Goal: Use online tool/utility: Utilize a website feature to perform a specific function

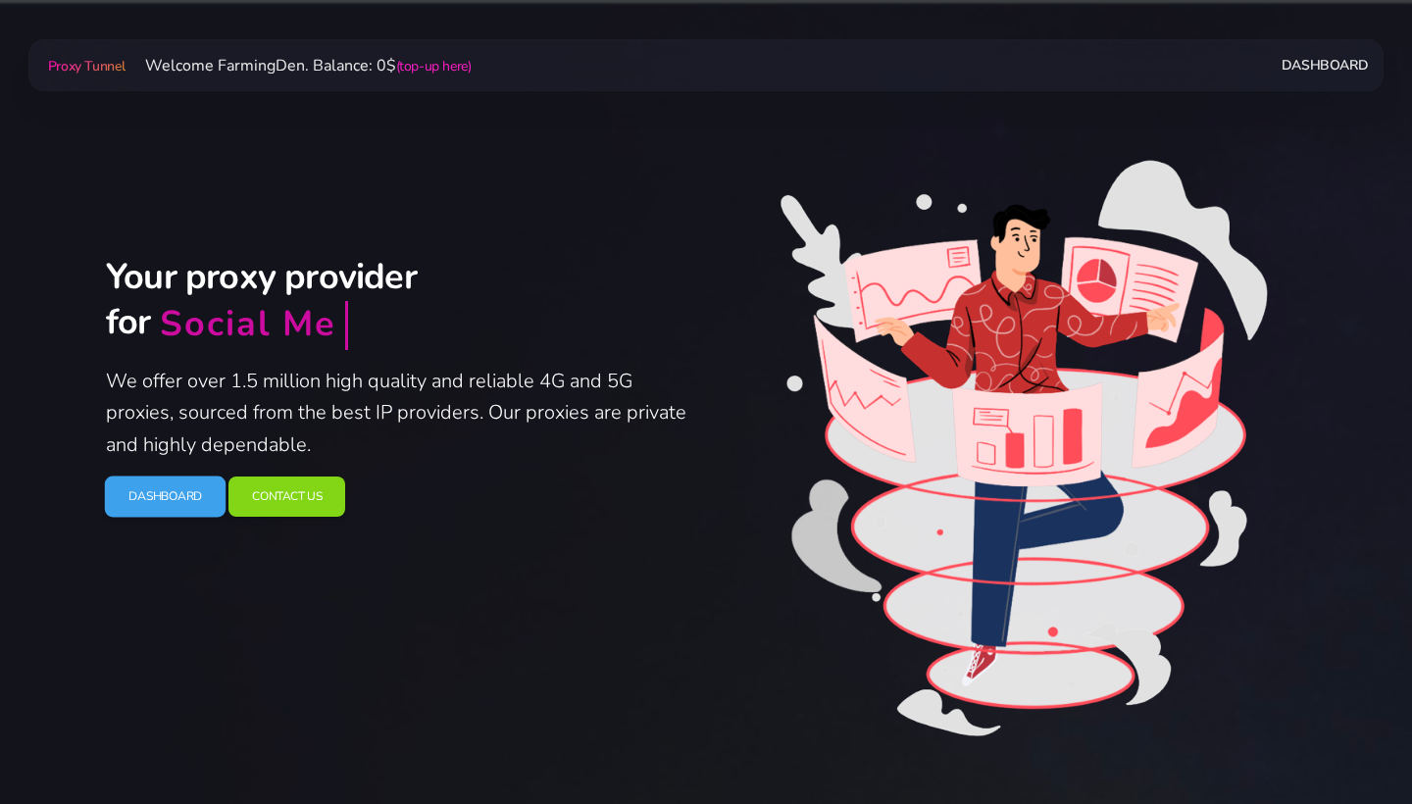
click at [125, 506] on link "Dashboard" at bounding box center [166, 496] width 122 height 41
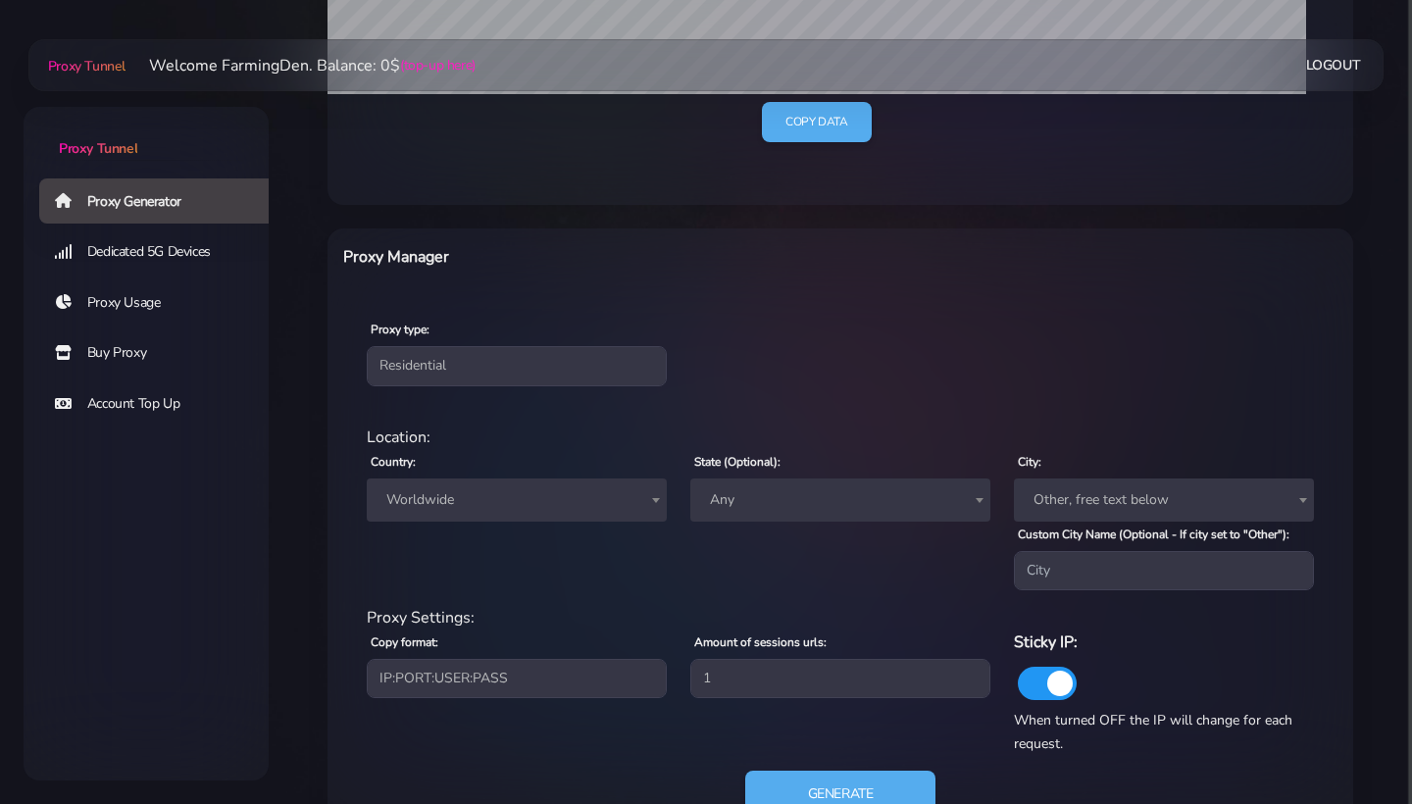
scroll to position [619, 0]
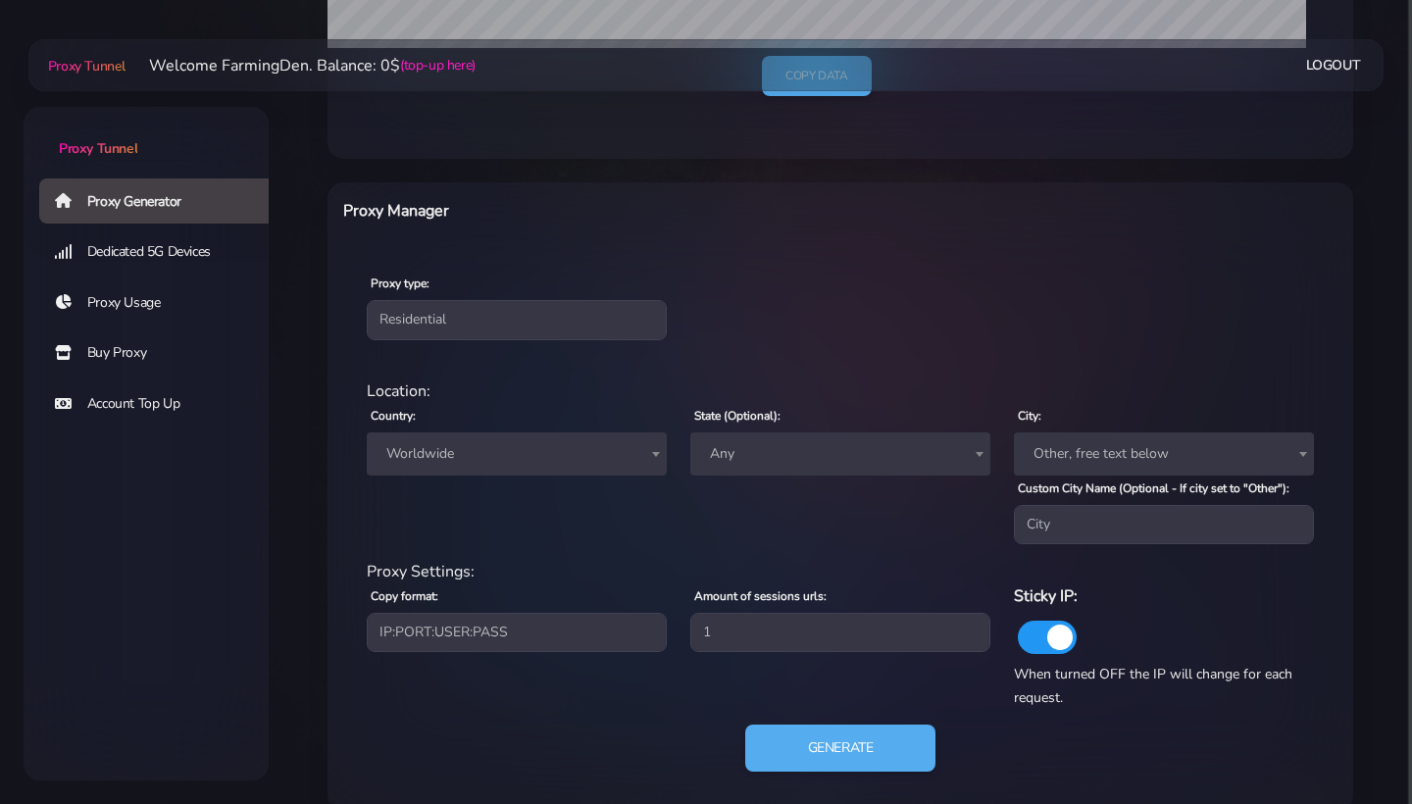
click at [549, 464] on span "Worldwide" at bounding box center [516, 453] width 276 height 27
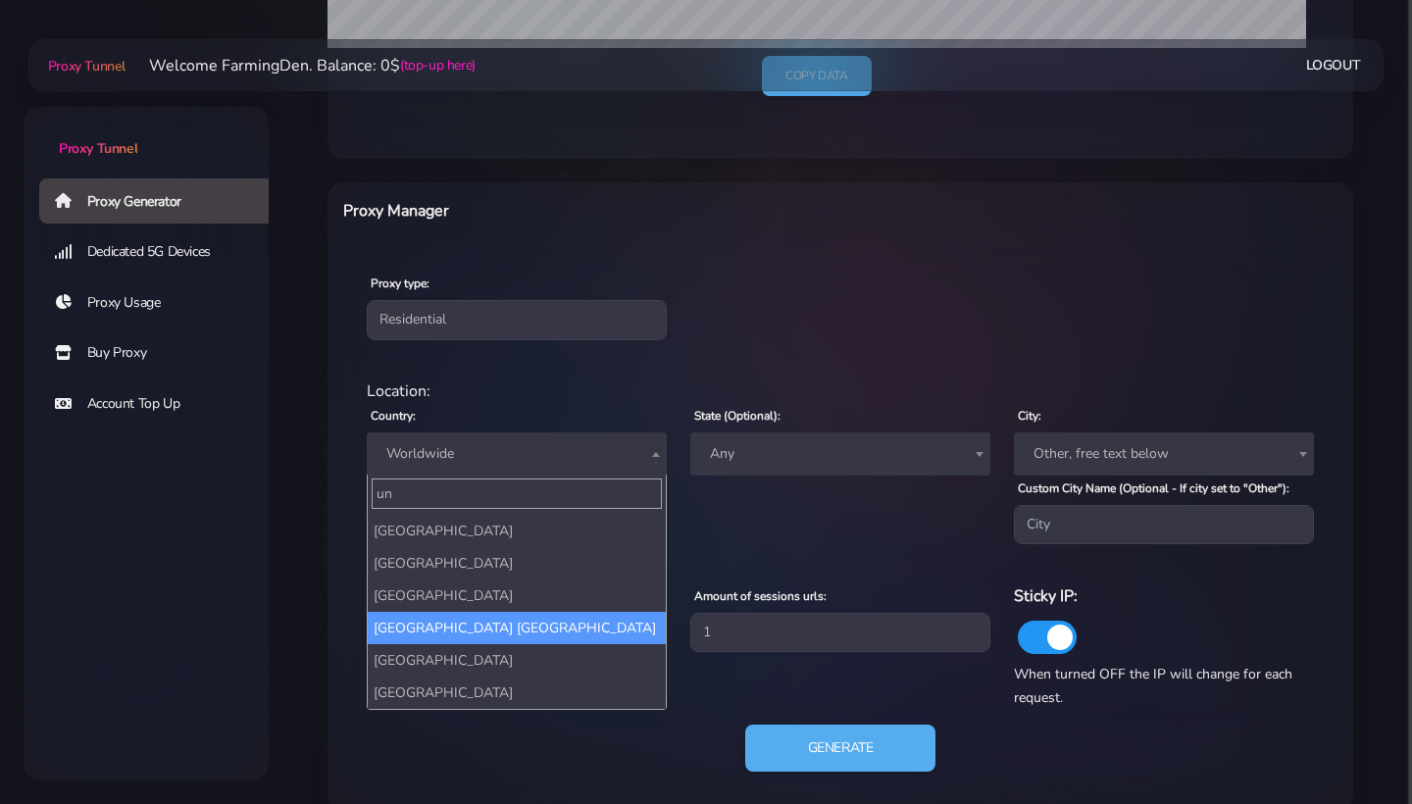
scroll to position [180, 0]
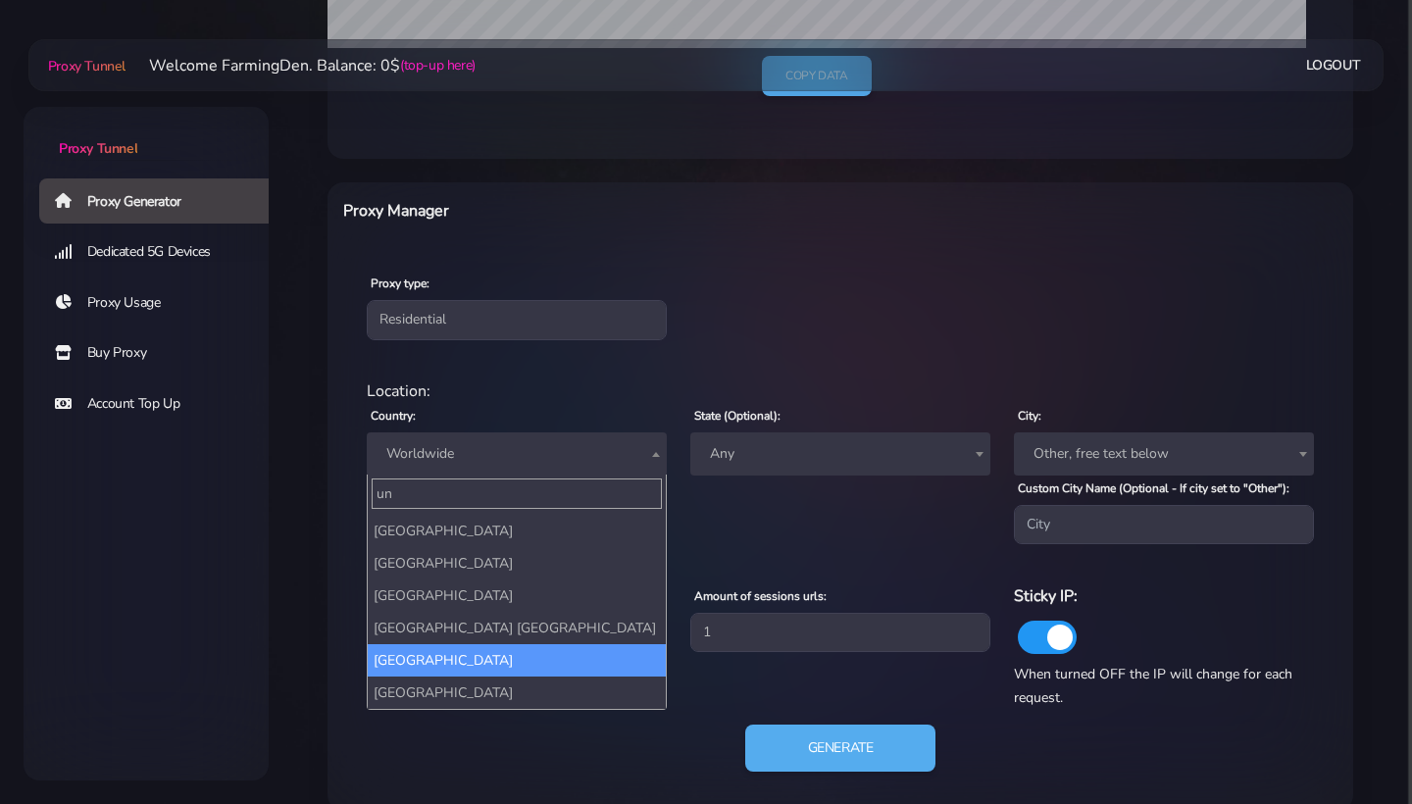
type input "un"
select select "US"
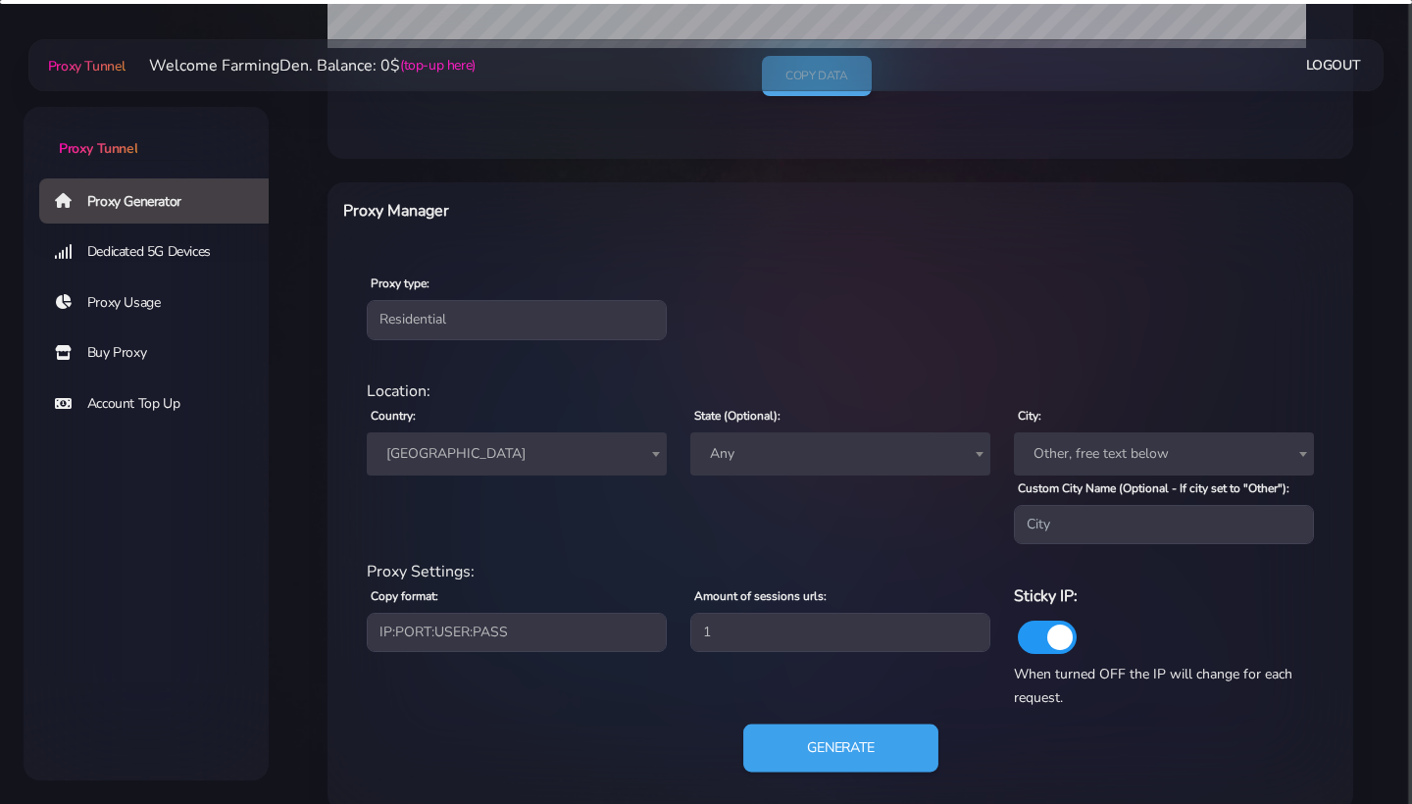
click at [821, 739] on button "Generate" at bounding box center [840, 748] width 195 height 48
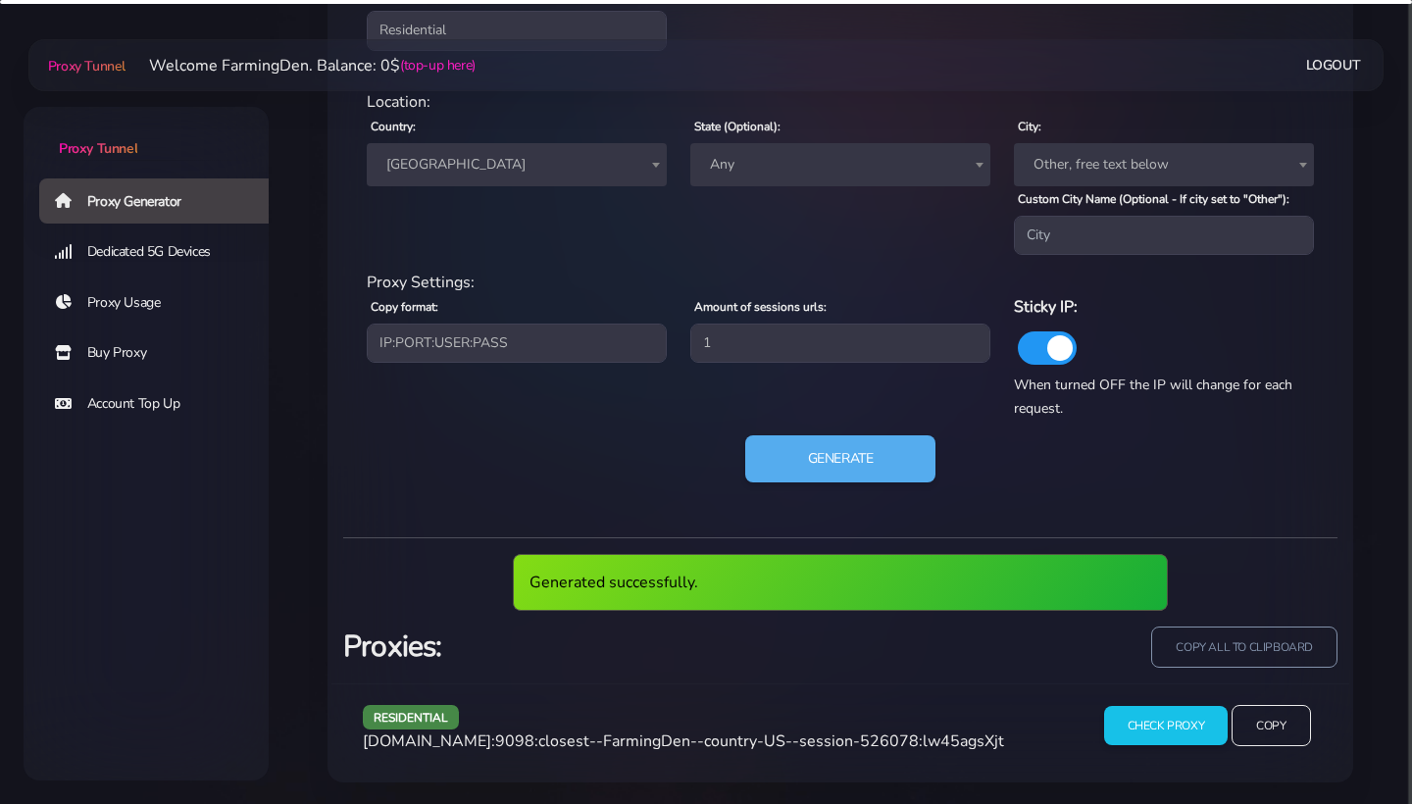
scroll to position [835, 0]
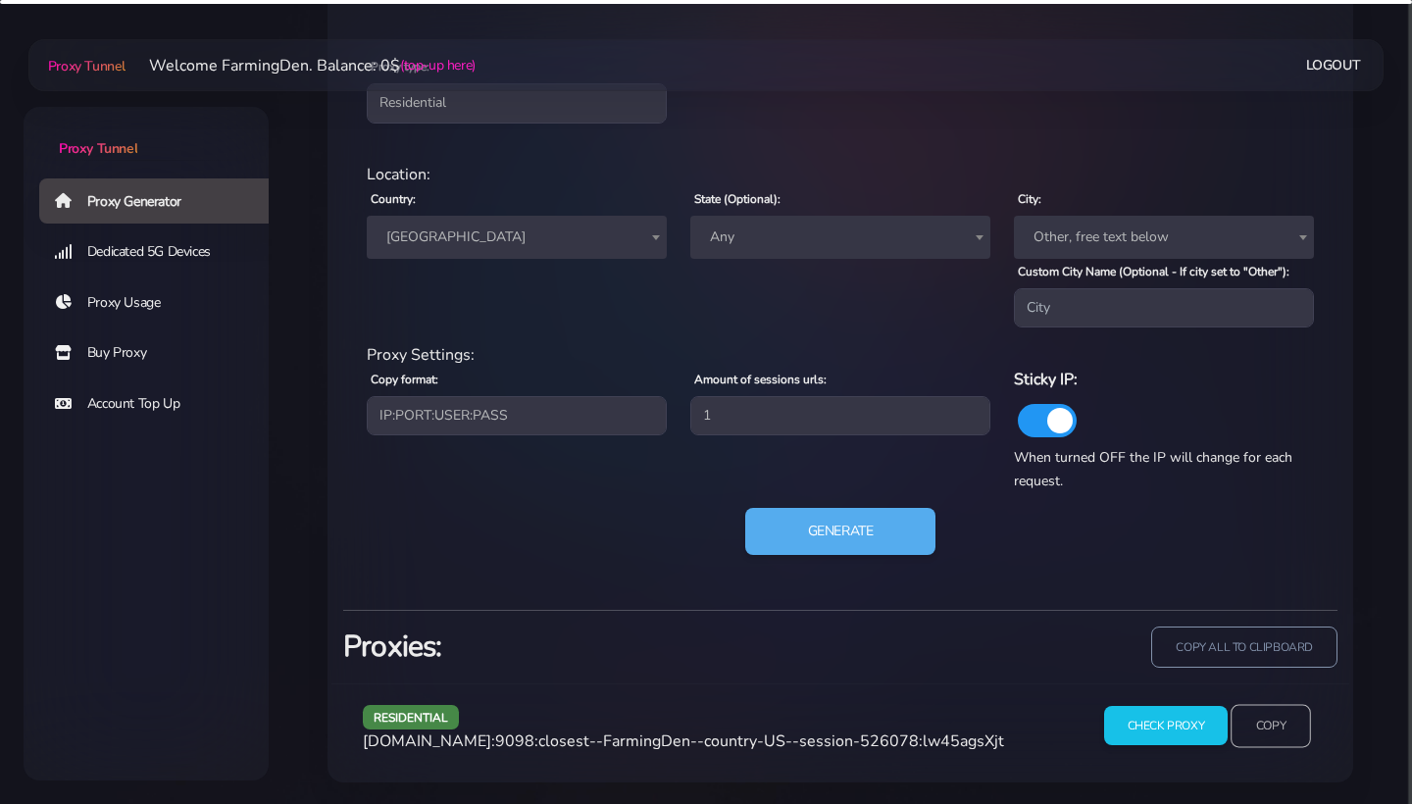
click at [1271, 715] on input "Copy" at bounding box center [1270, 725] width 80 height 43
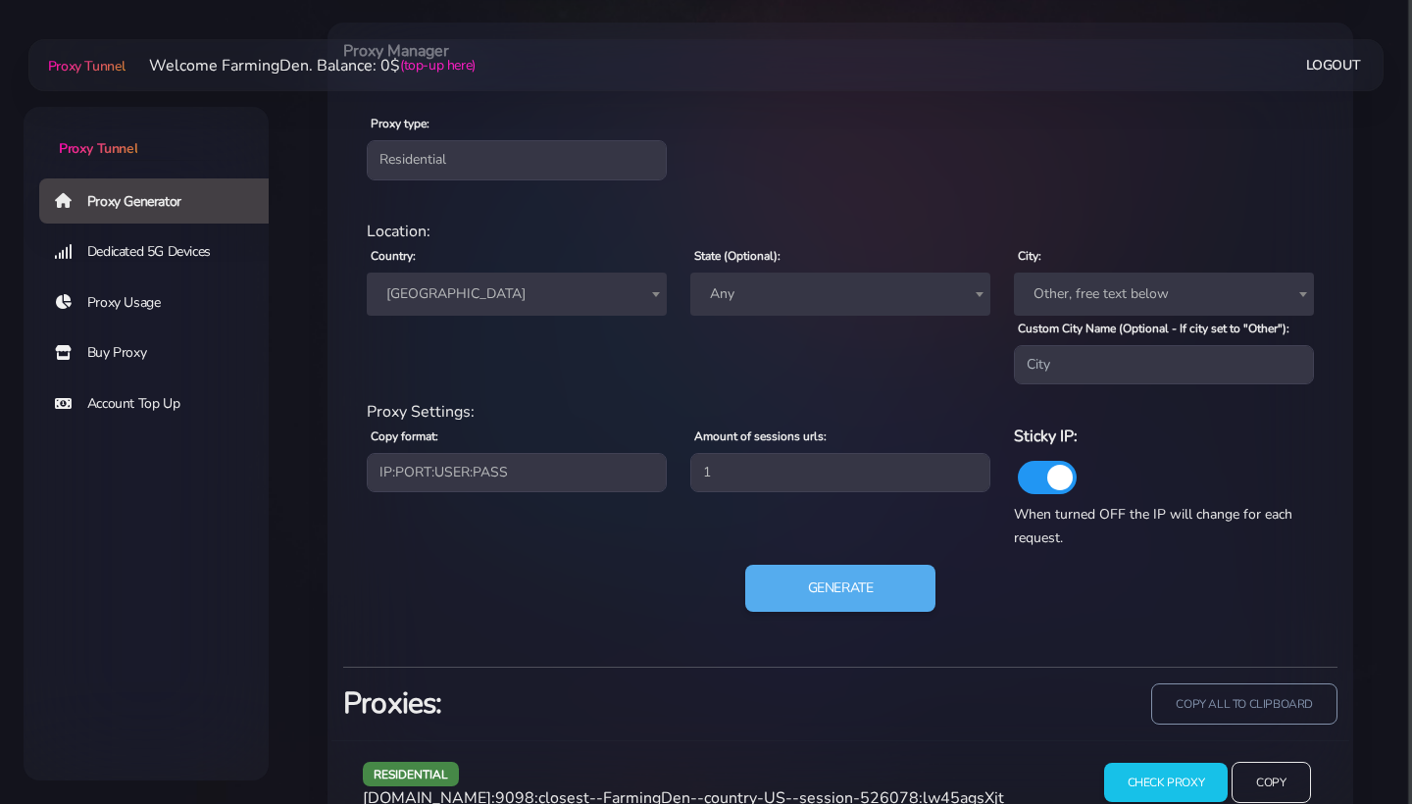
scroll to position [780, 0]
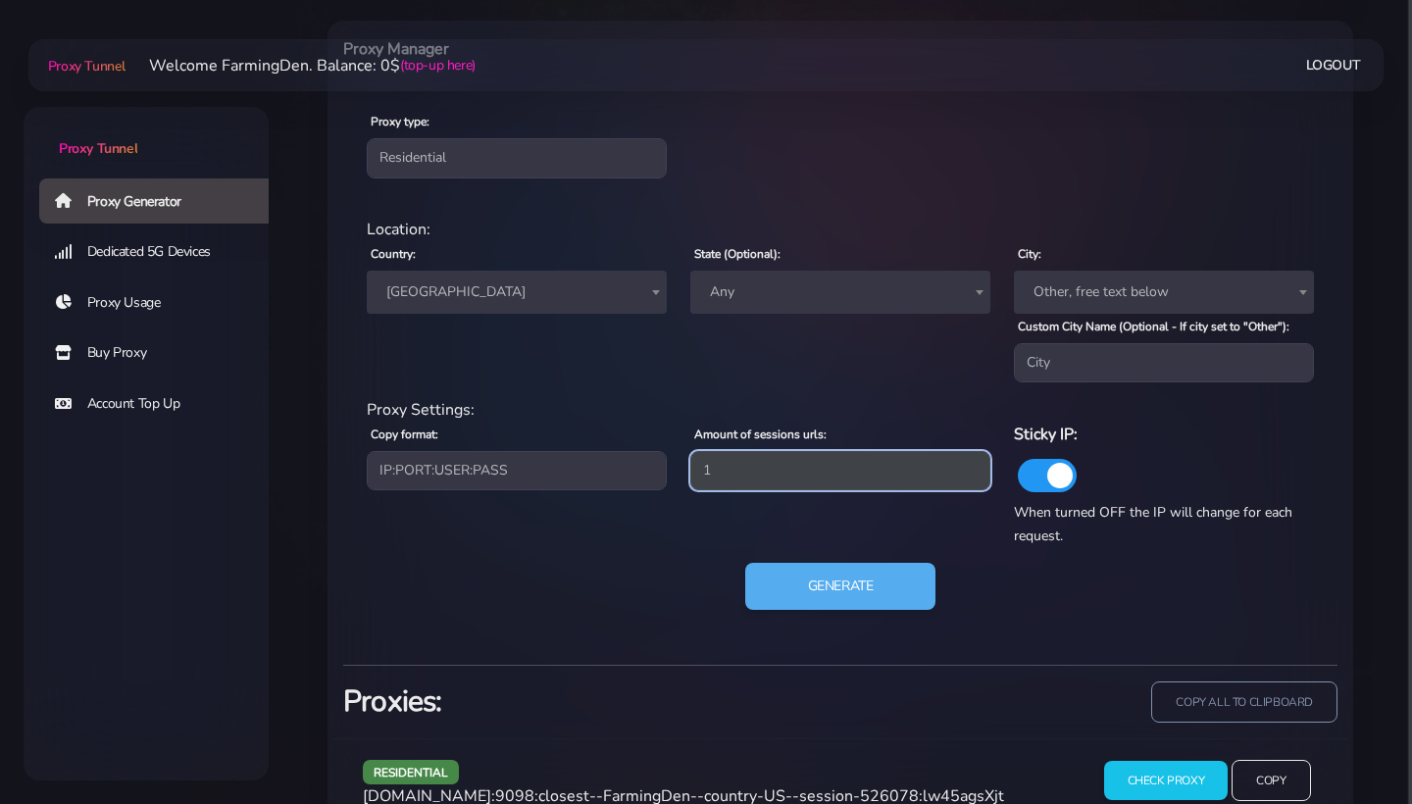
click at [788, 462] on input "1" at bounding box center [840, 470] width 300 height 39
type input "5"
type input "6"
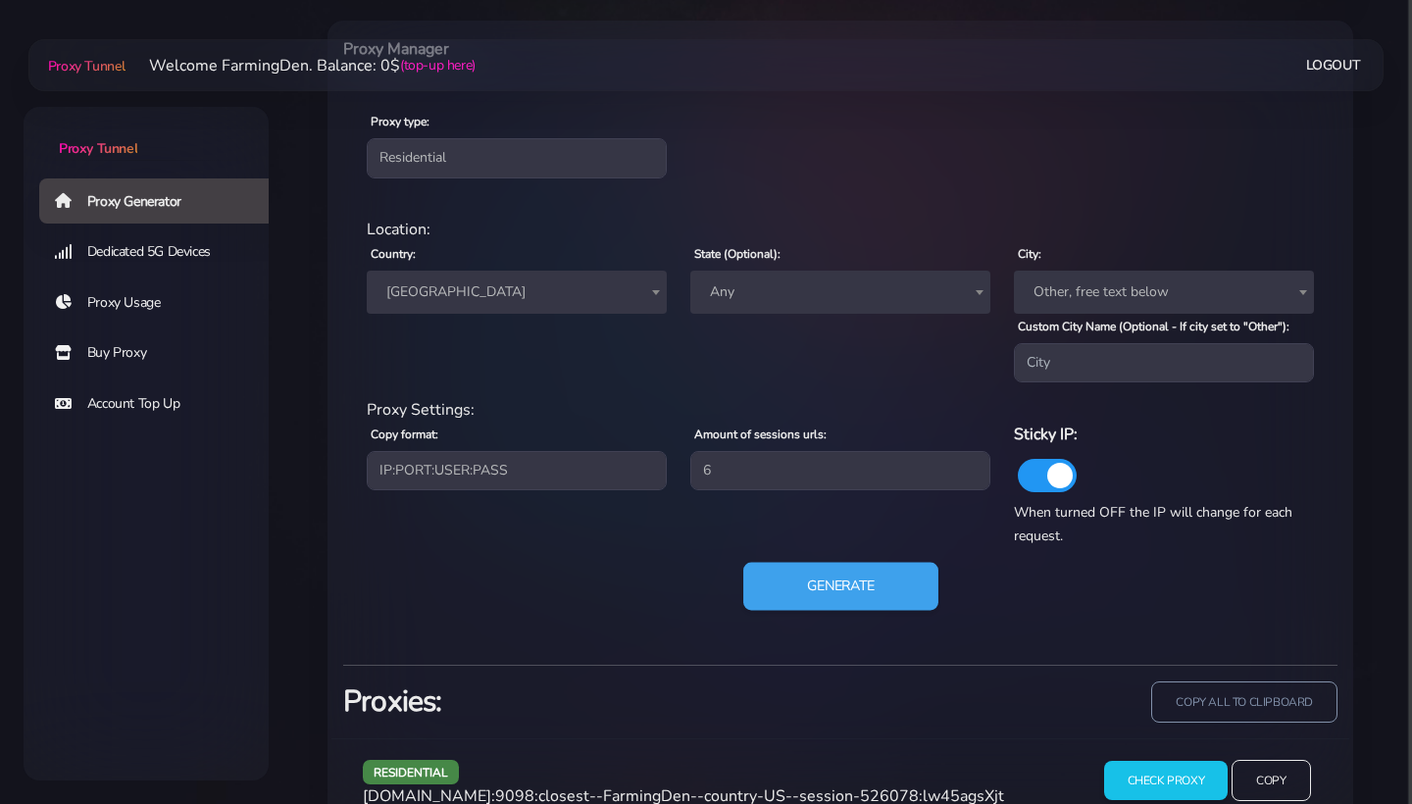
click at [818, 571] on button "Generate" at bounding box center [840, 587] width 195 height 48
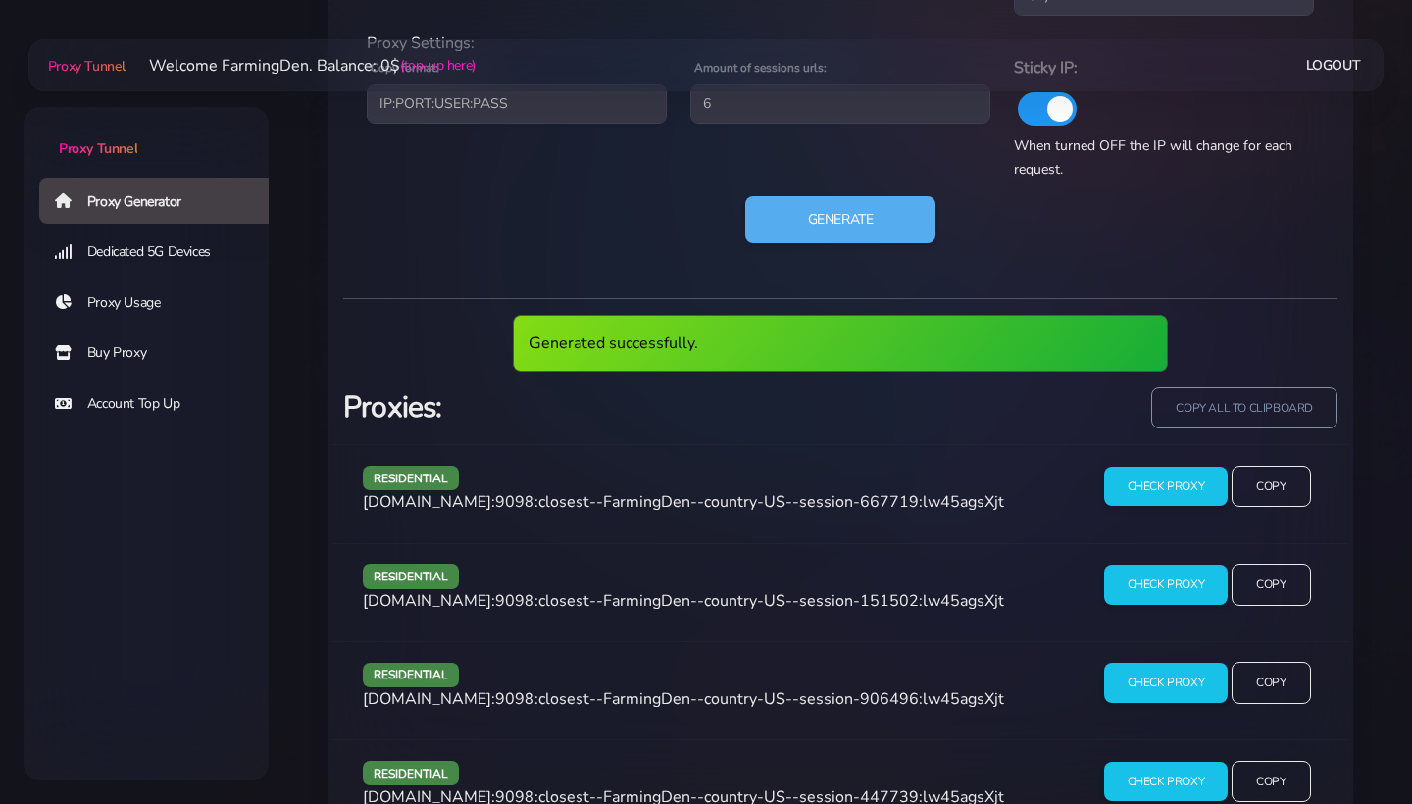
scroll to position [1263, 0]
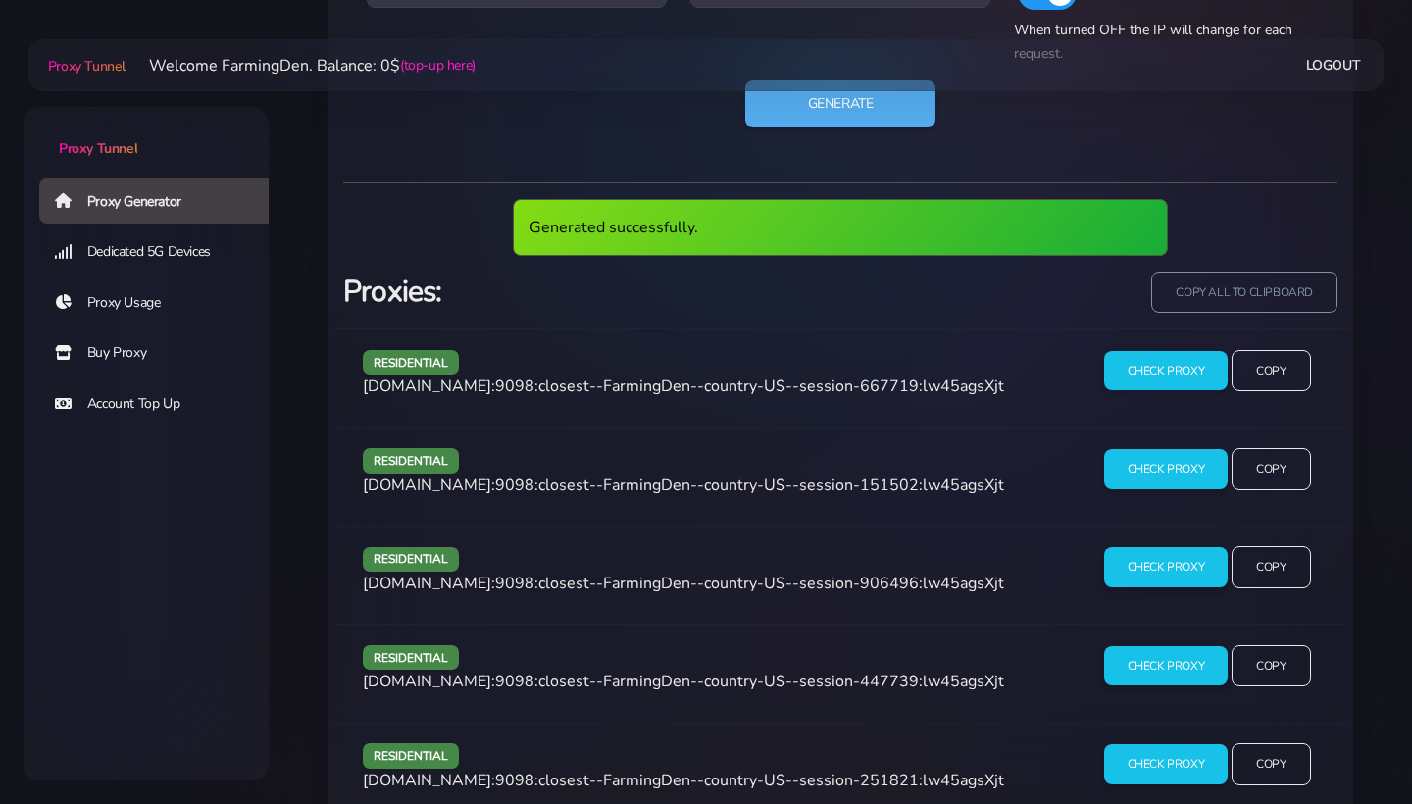
click at [1221, 268] on div "Generated successfully." at bounding box center [840, 235] width 1018 height 73
click at [1216, 305] on input "copy all to clipboard" at bounding box center [1243, 292] width 189 height 43
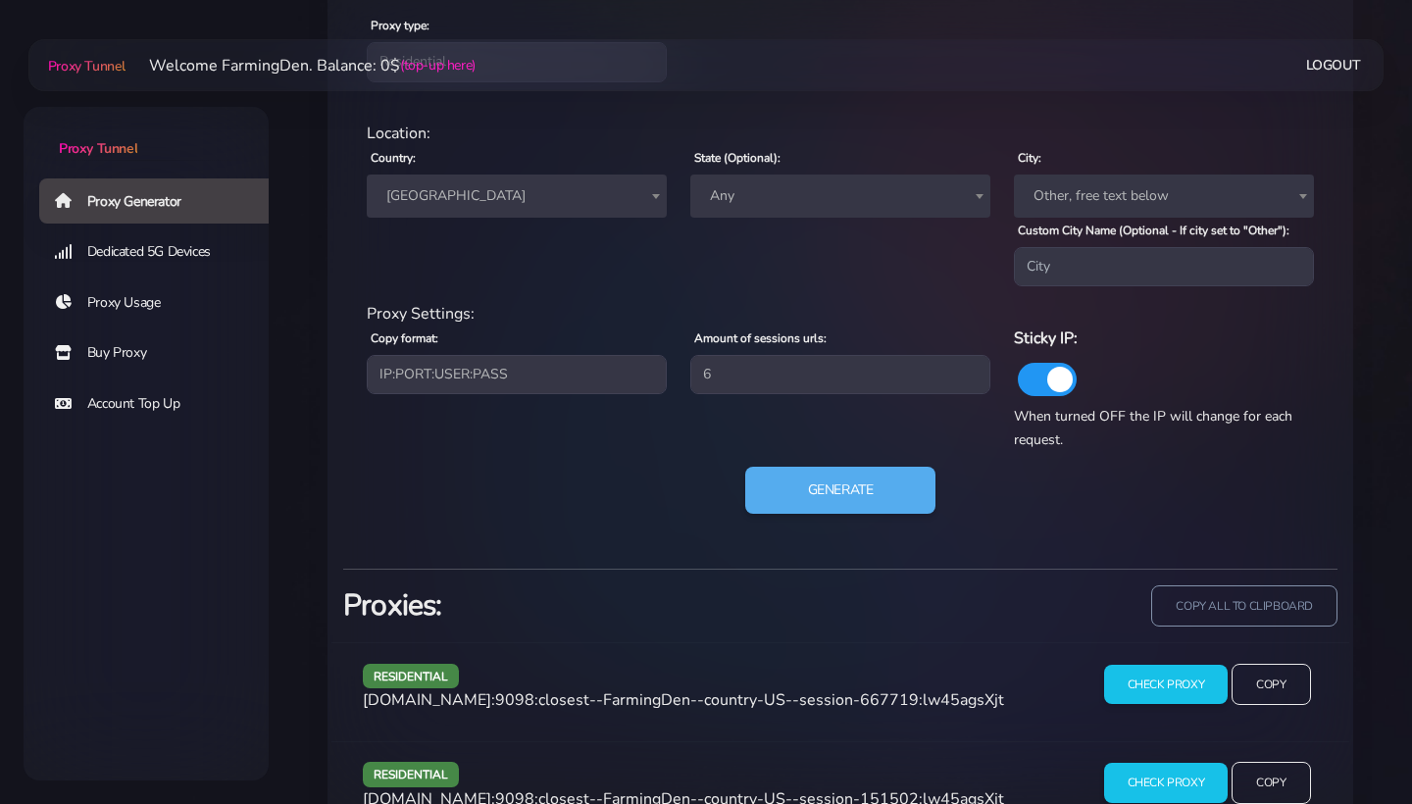
scroll to position [696, 0]
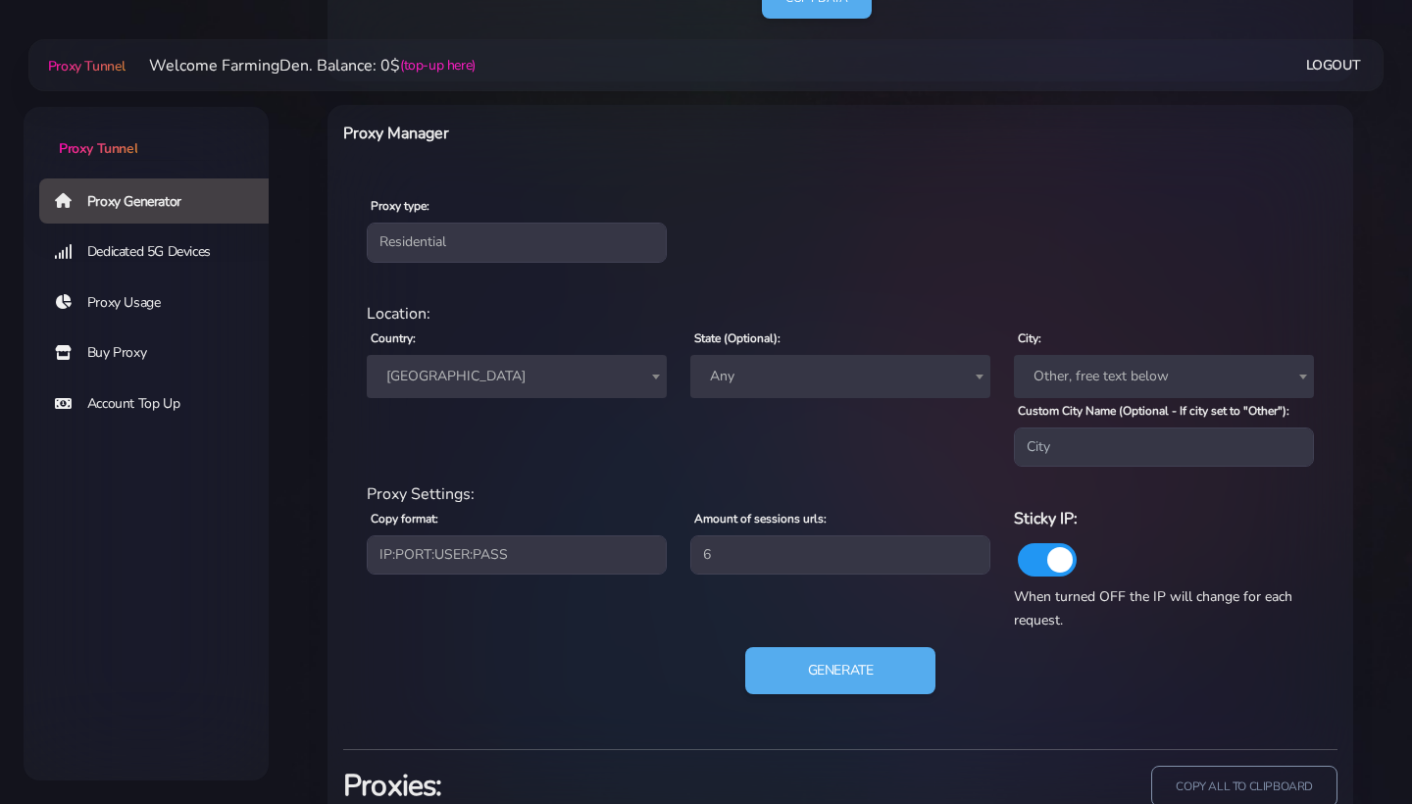
click at [793, 387] on span "Any" at bounding box center [840, 376] width 276 height 27
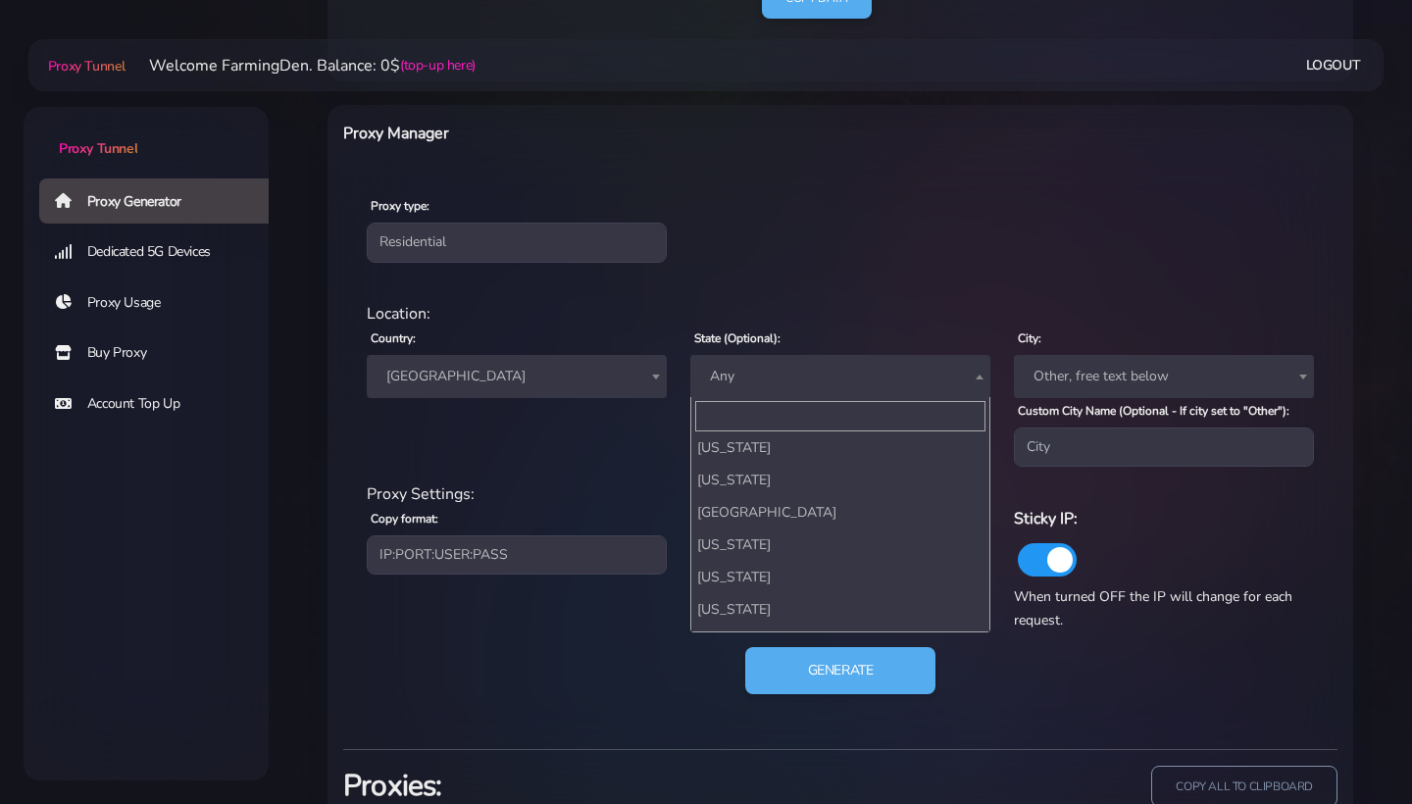
scroll to position [1232, 0]
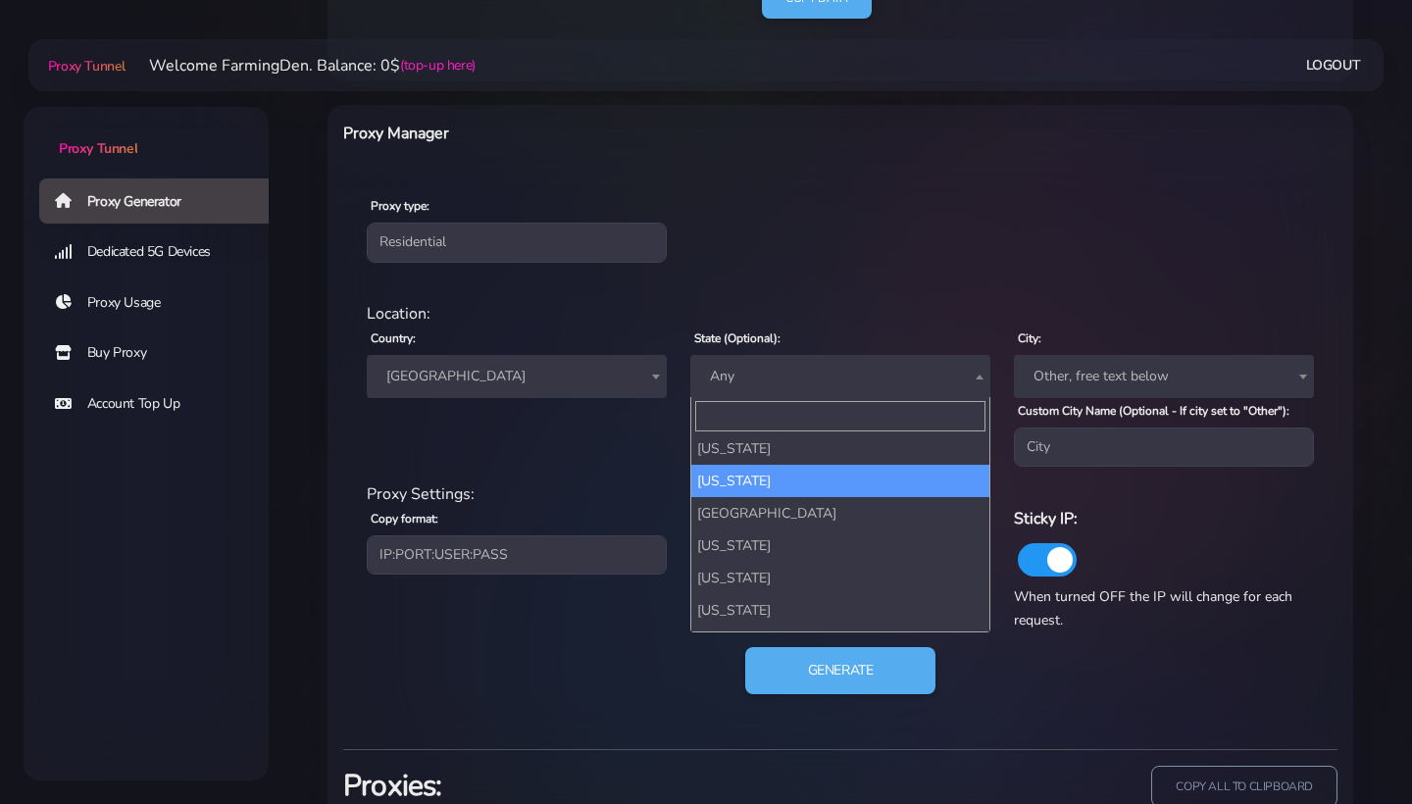
select select "PA"
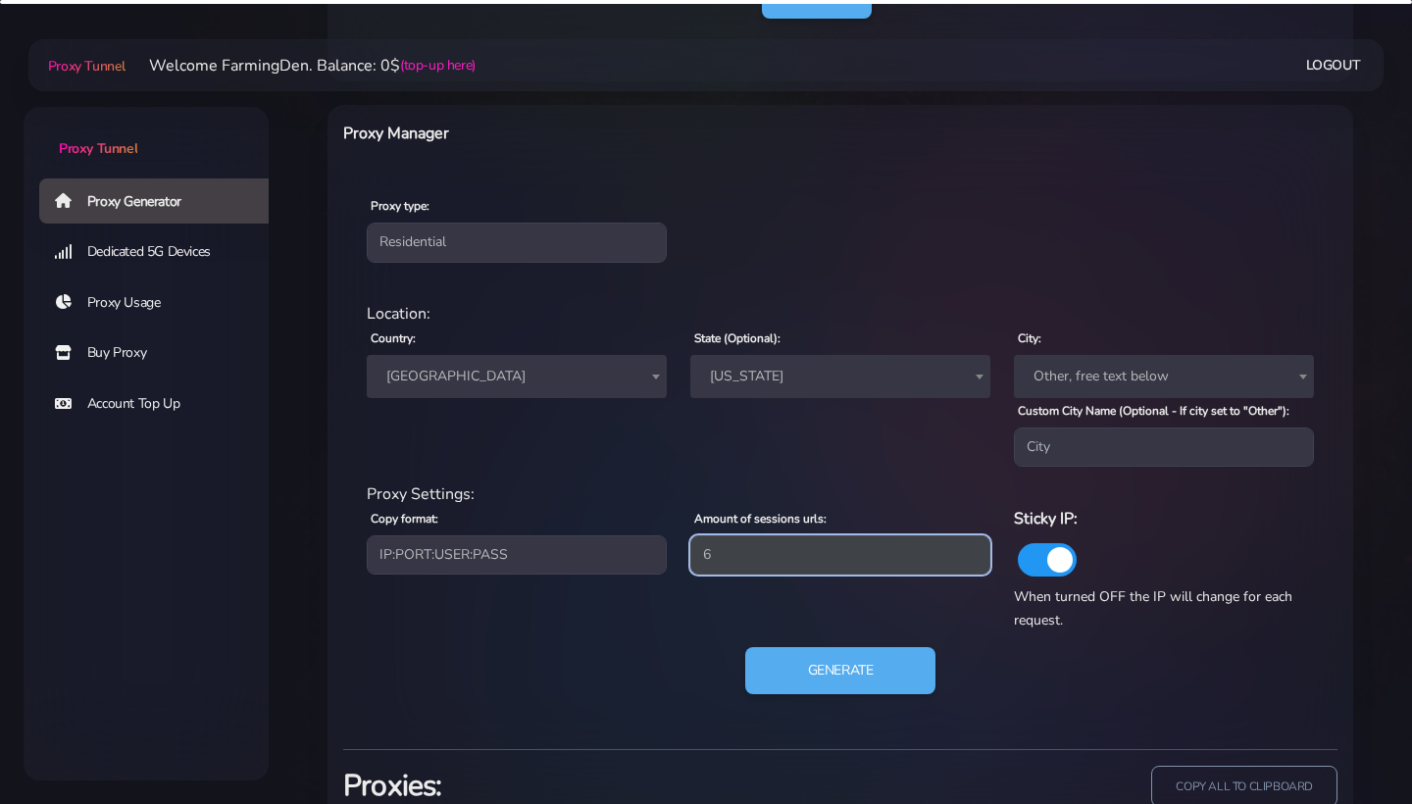
click at [783, 558] on input "6" at bounding box center [840, 554] width 300 height 39
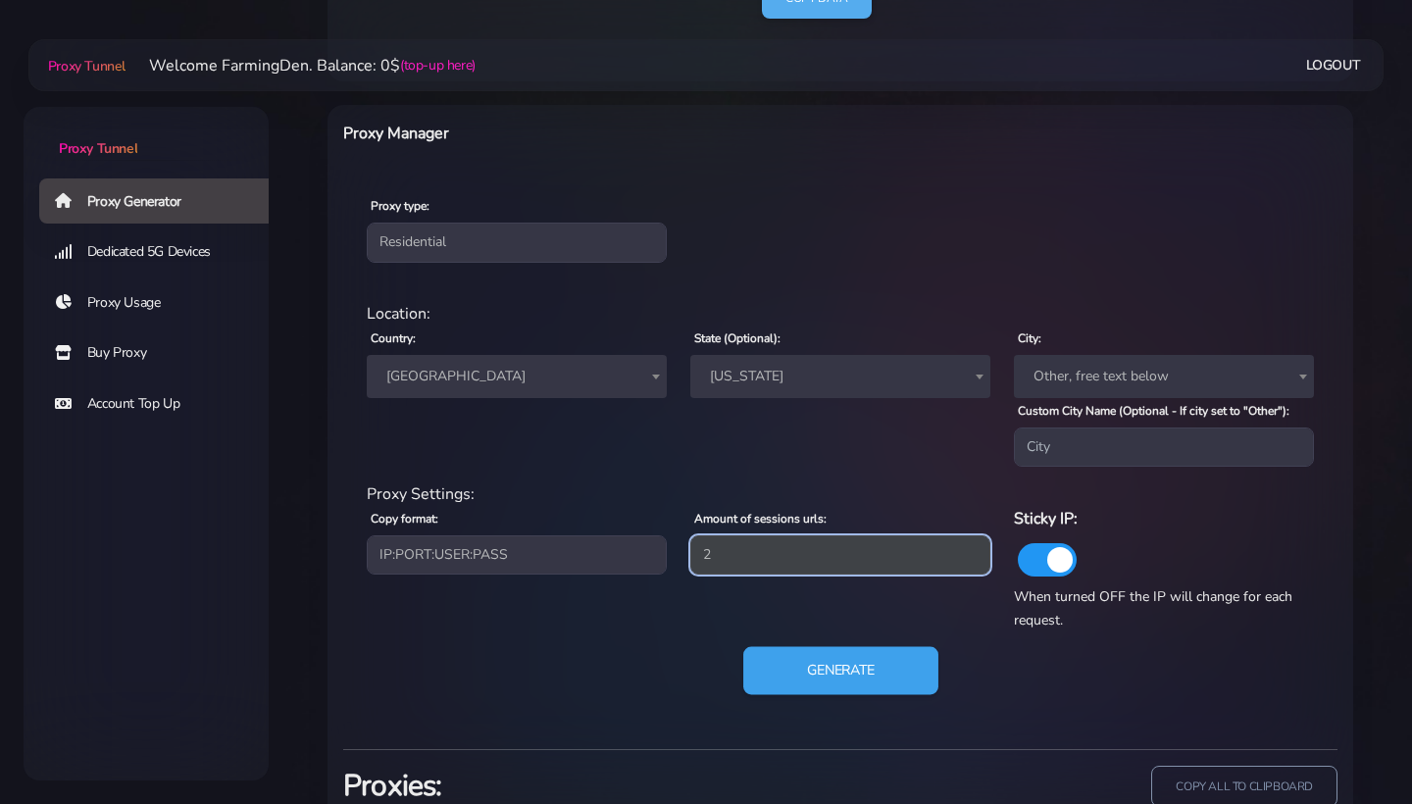
type input "2"
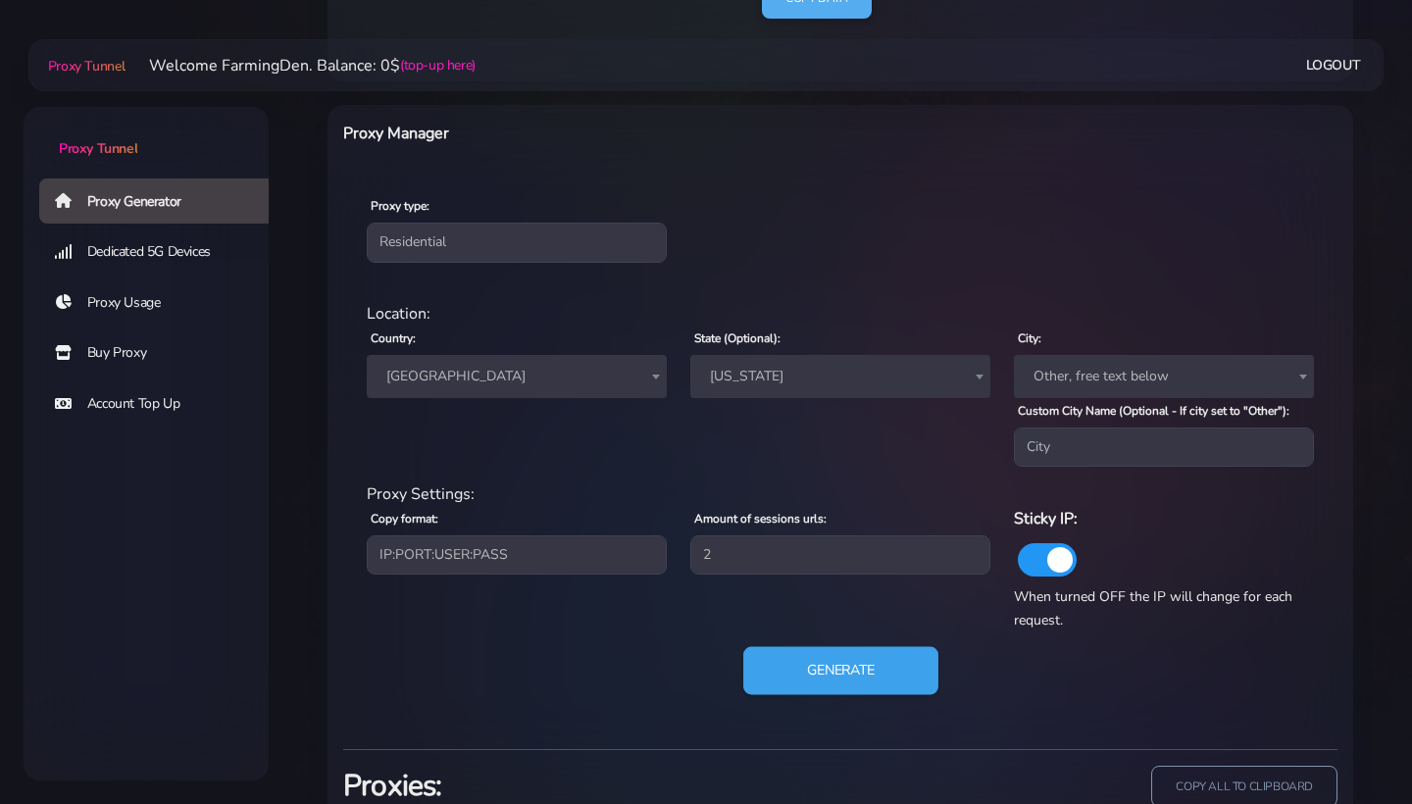
click at [831, 653] on button "Generate" at bounding box center [840, 671] width 195 height 48
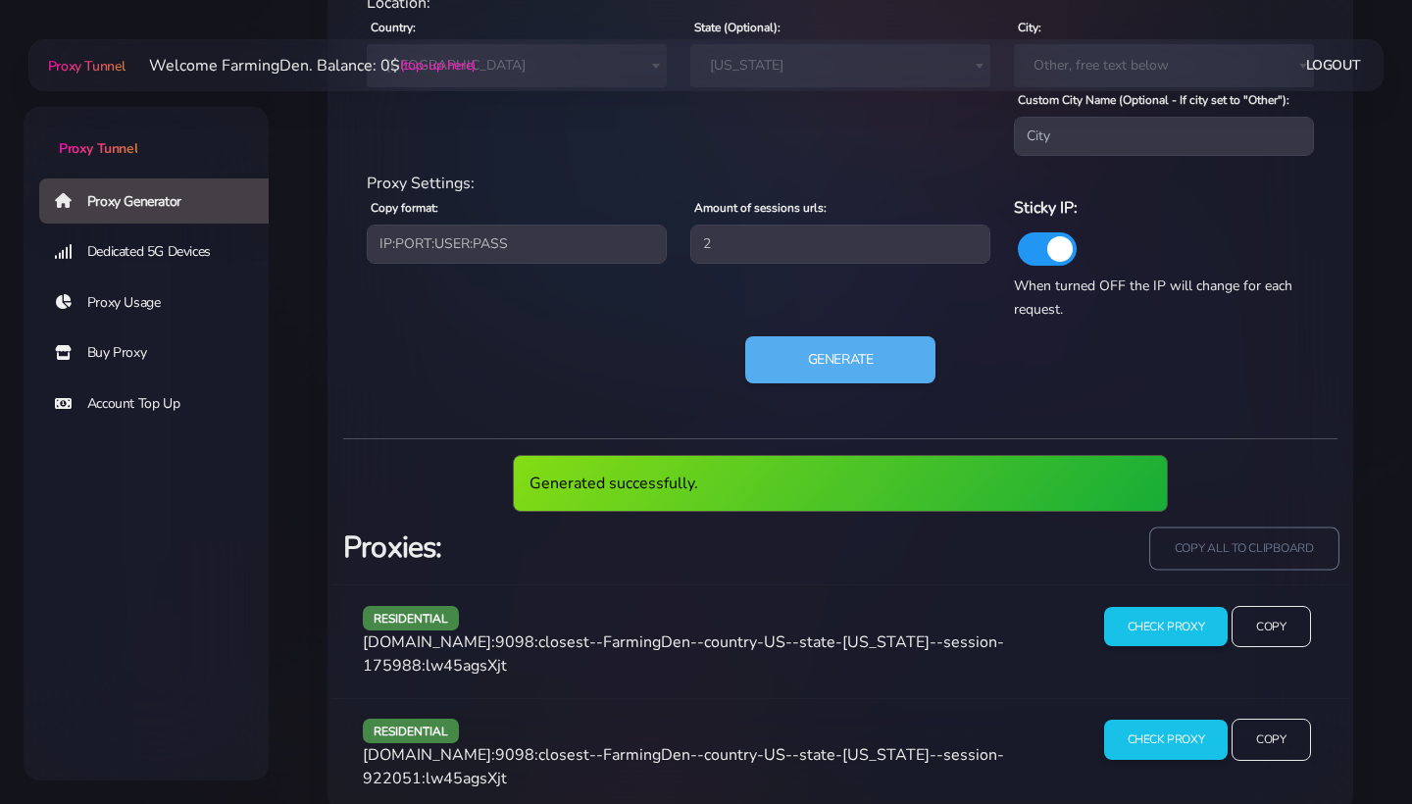
scroll to position [1006, 0]
click at [1285, 544] on input "copy all to clipboard" at bounding box center [1243, 548] width 189 height 43
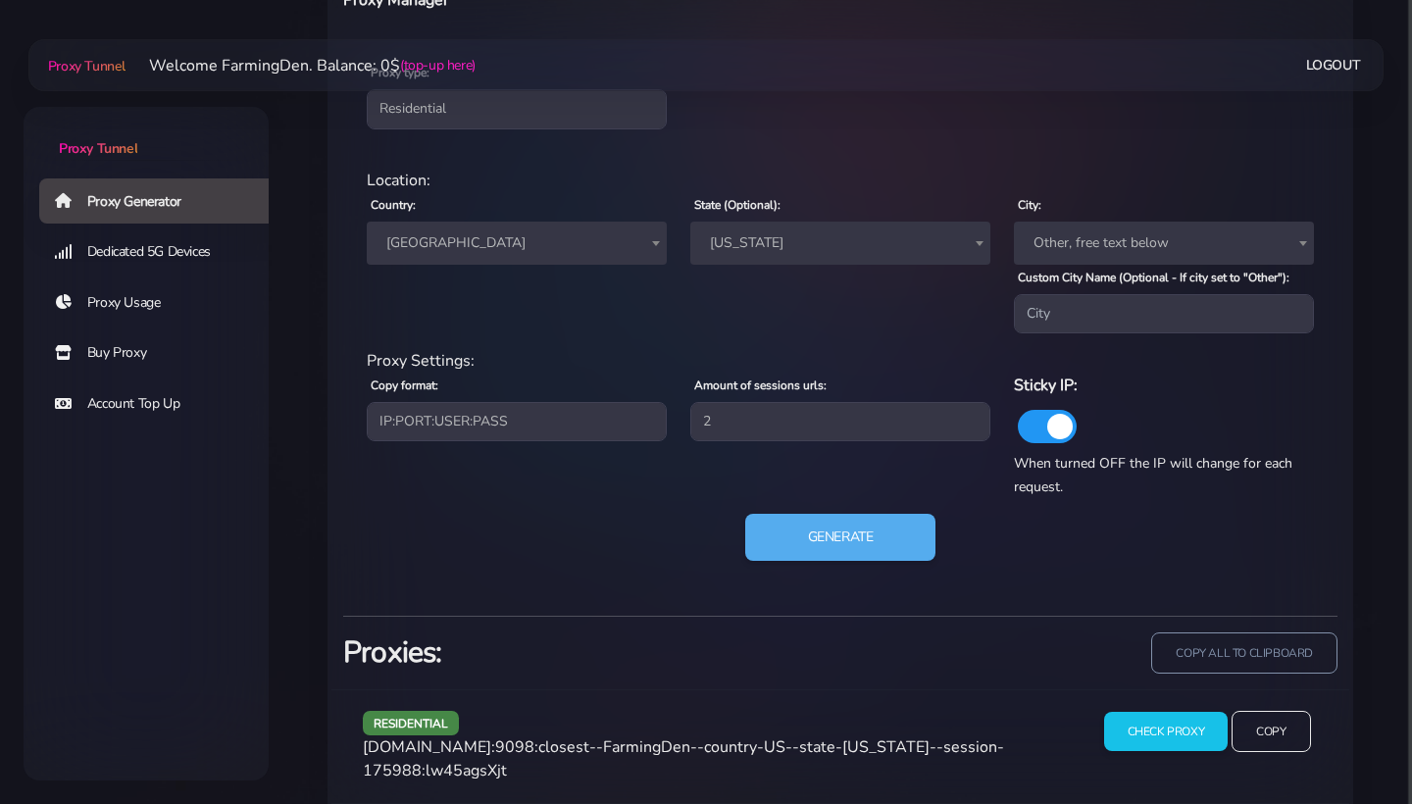
scroll to position [797, 0]
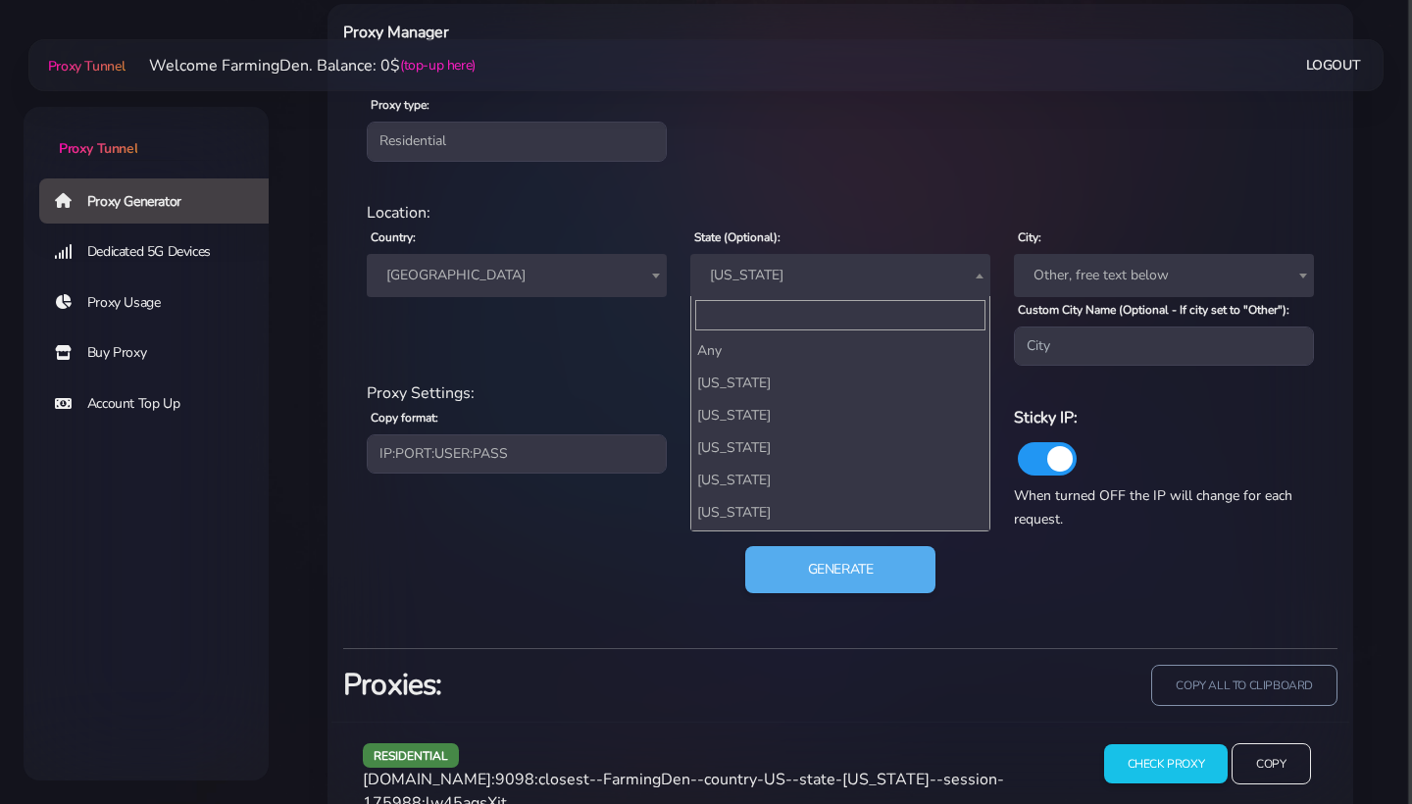
click at [777, 289] on span "Pennsylvania" at bounding box center [840, 275] width 300 height 43
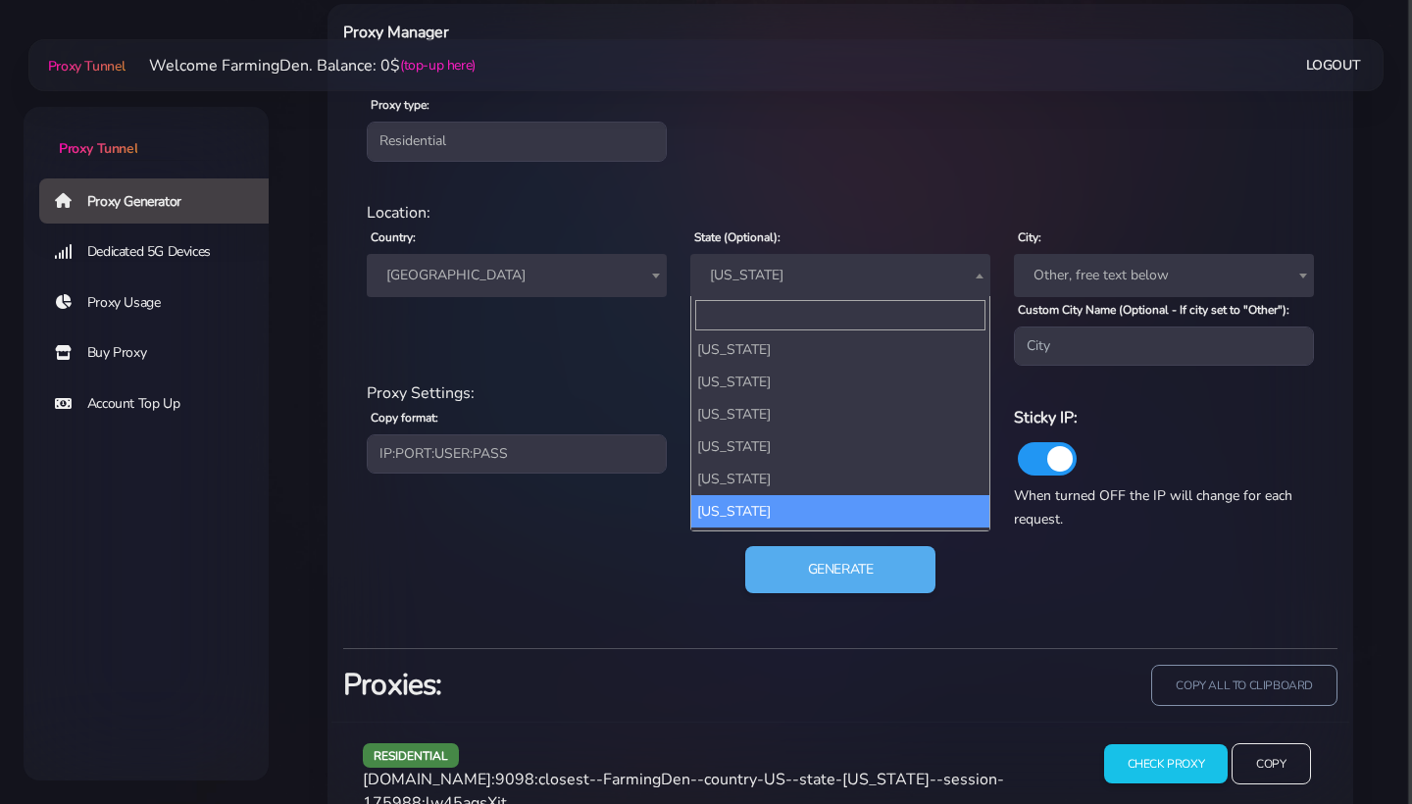
select select "VA"
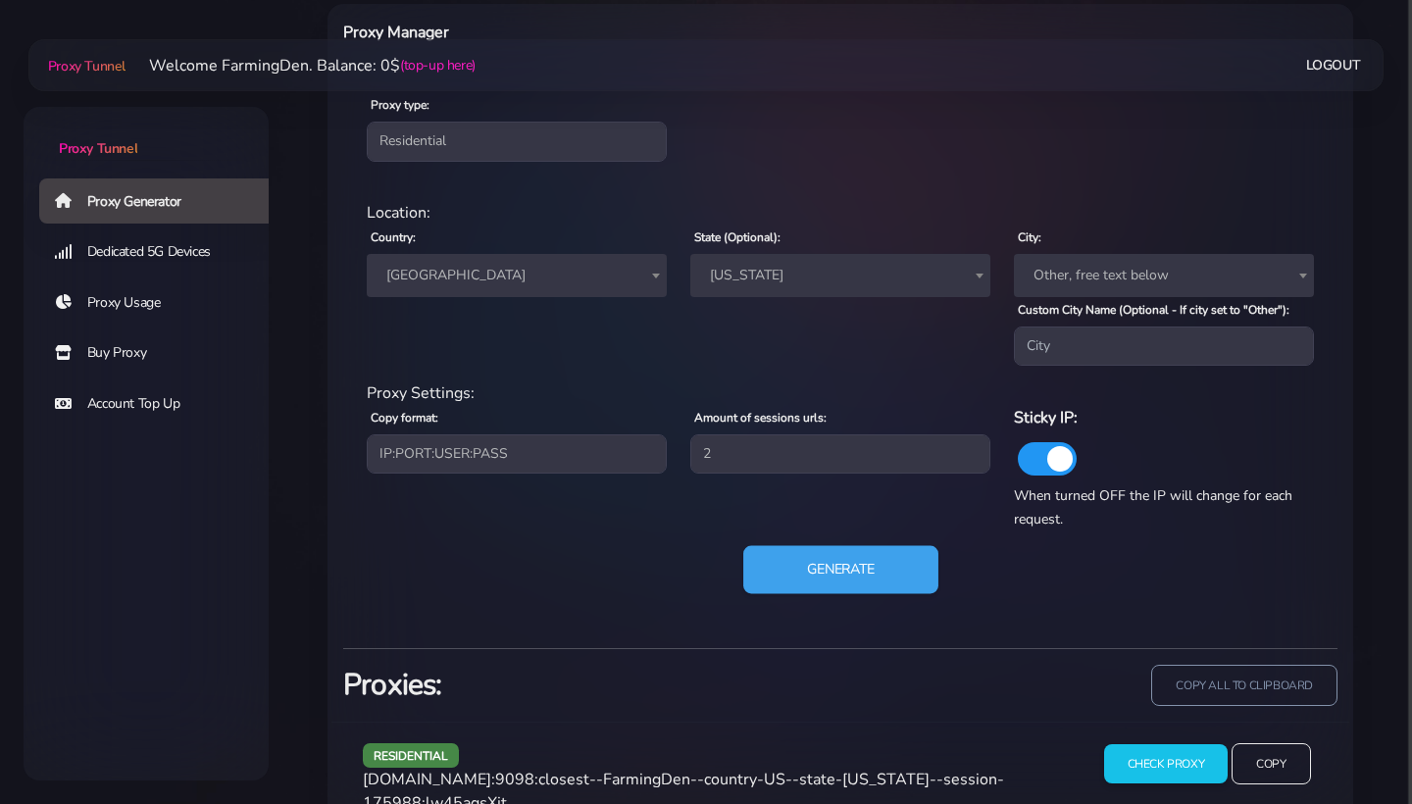
click at [830, 569] on button "Generate" at bounding box center [840, 570] width 195 height 48
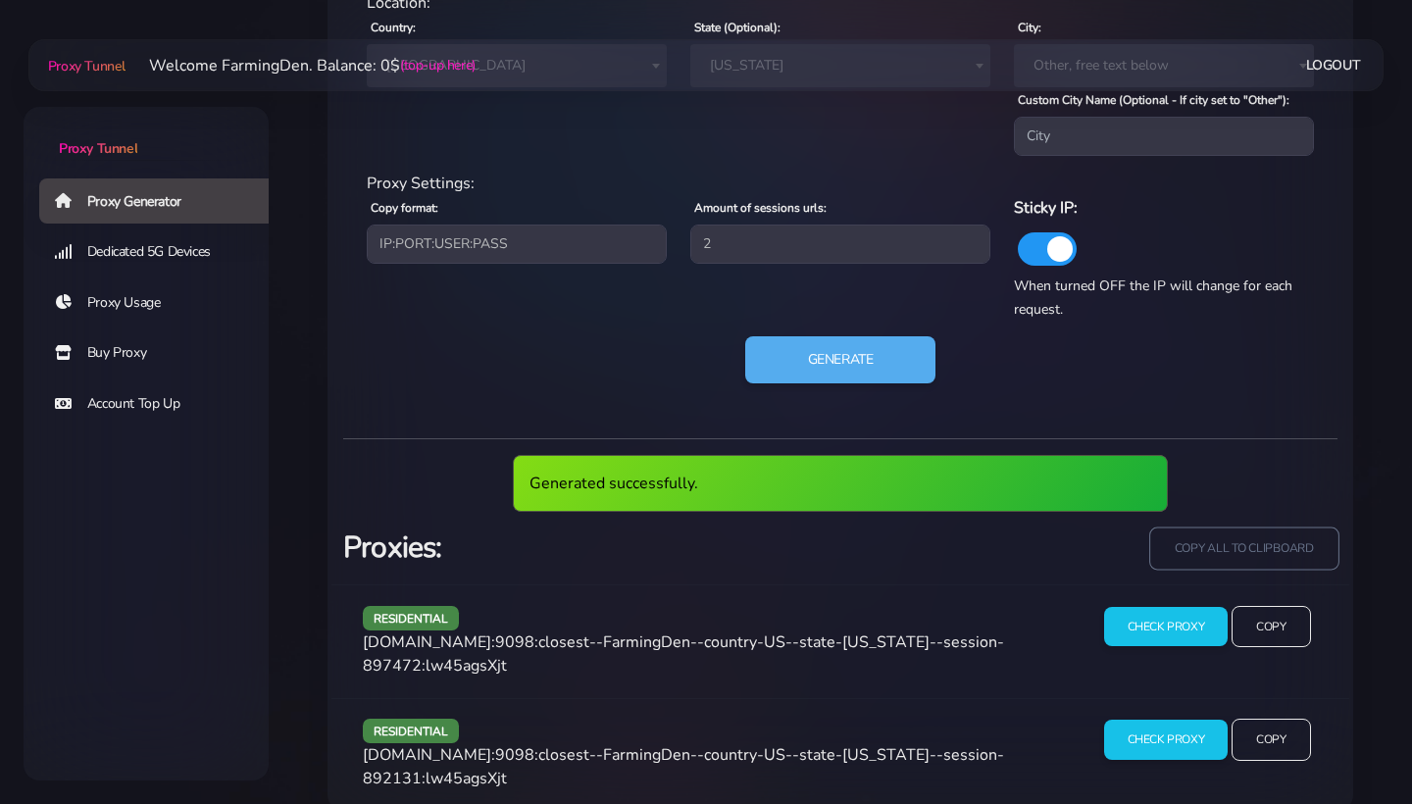
scroll to position [1006, 0]
click at [1214, 543] on input "copy all to clipboard" at bounding box center [1243, 548] width 189 height 43
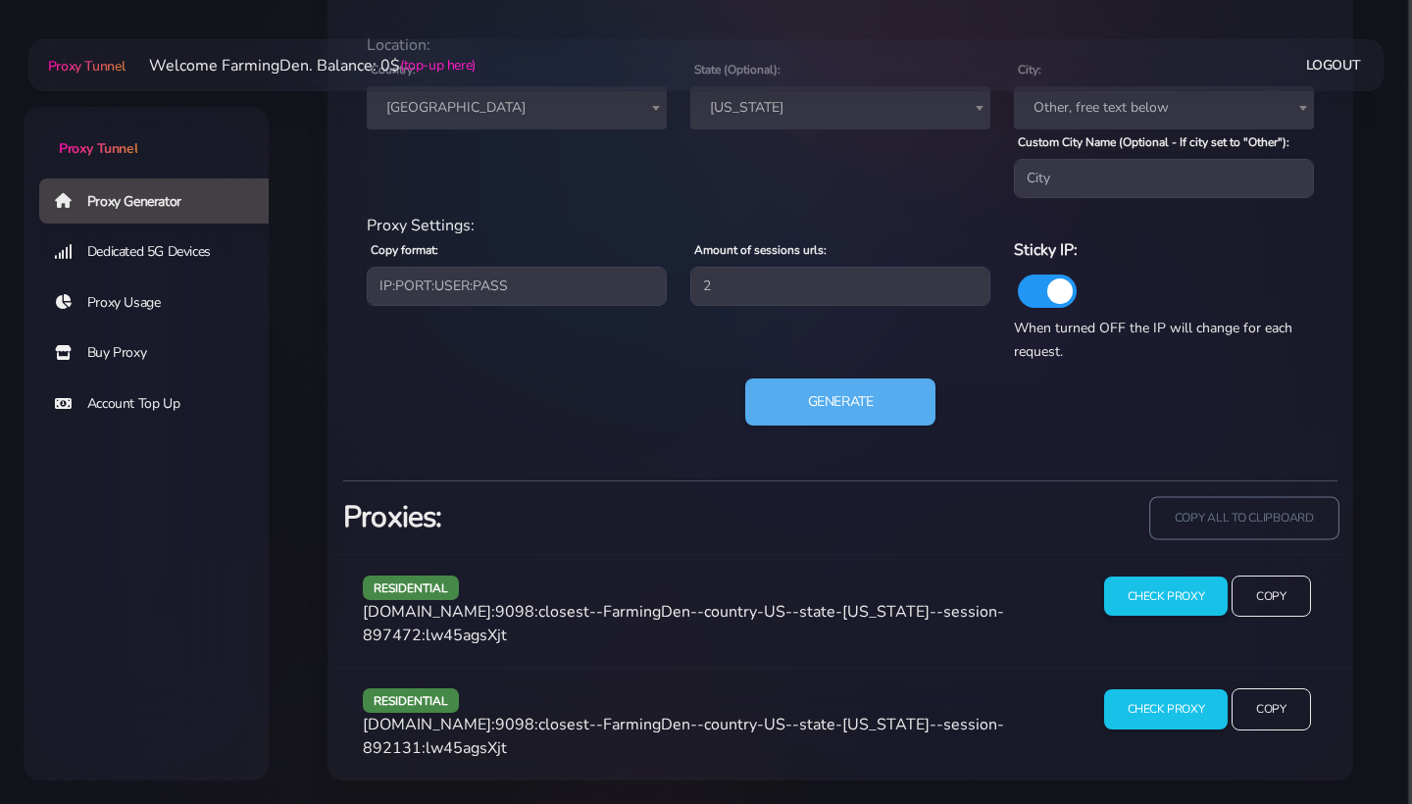
scroll to position [933, 0]
